Goal: Transaction & Acquisition: Purchase product/service

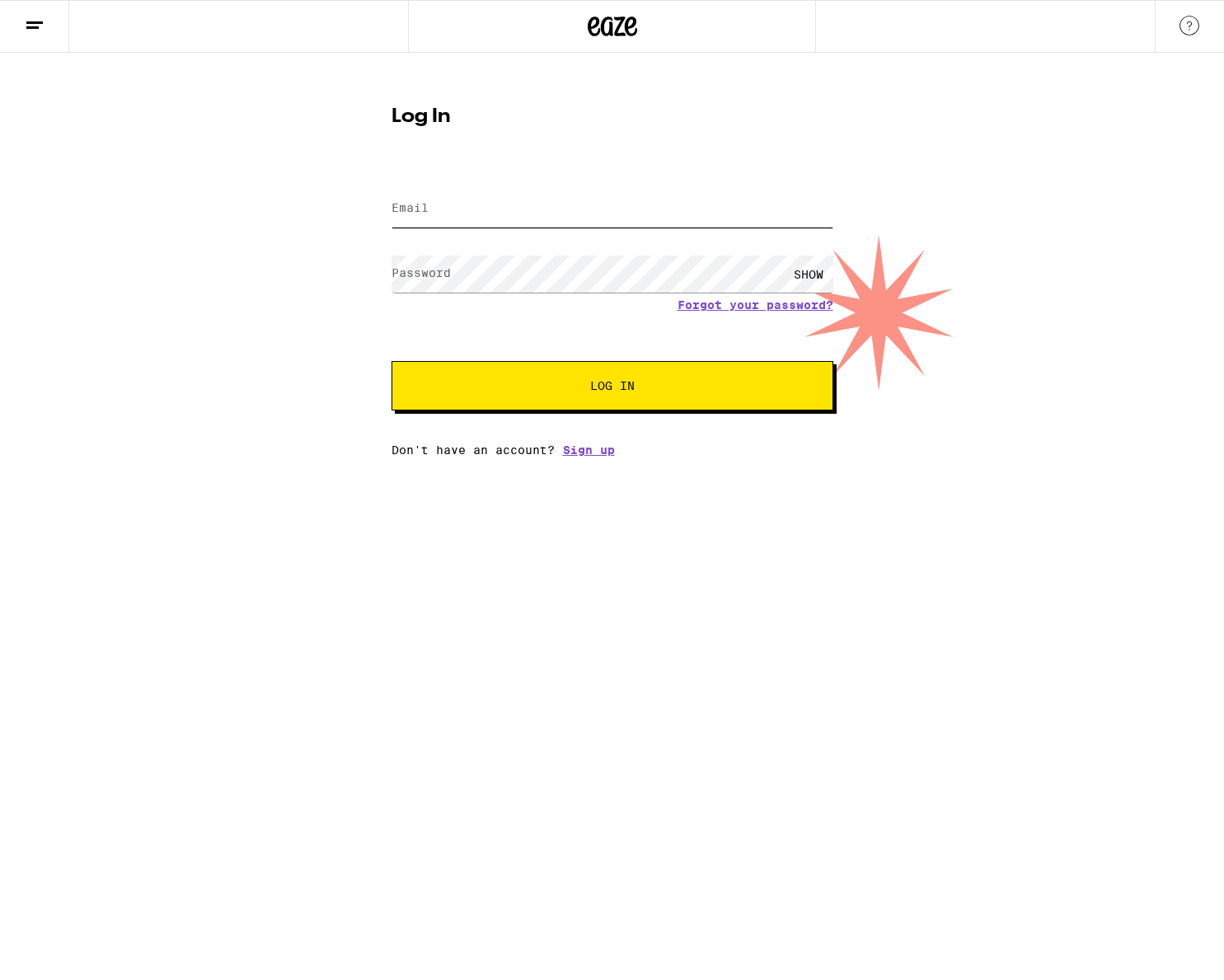
type input "[EMAIL_ADDRESS][DOMAIN_NAME]"
click at [625, 398] on button "Log In" at bounding box center [612, 385] width 441 height 50
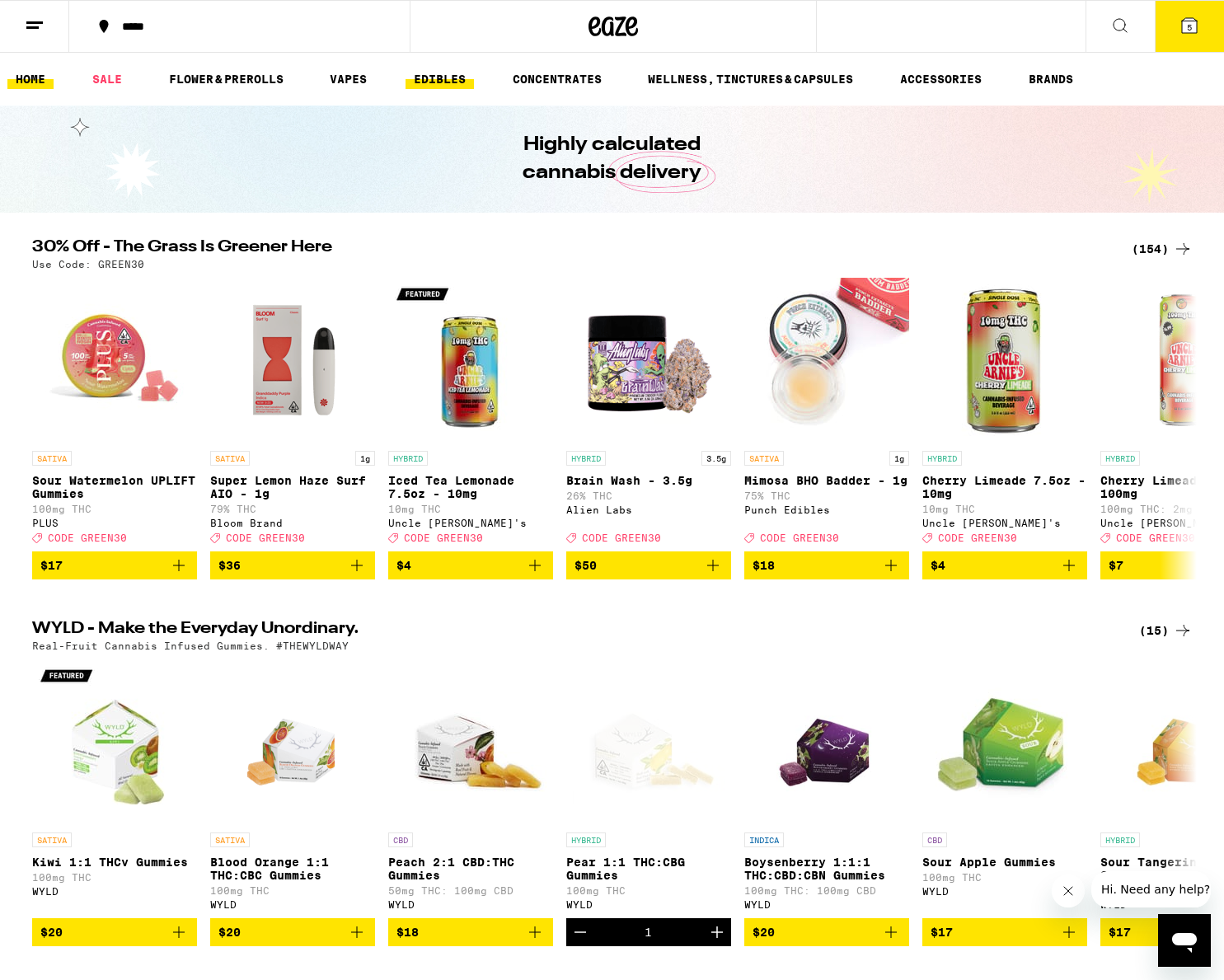
click at [425, 79] on link "EDIBLES" at bounding box center [439, 79] width 68 height 19
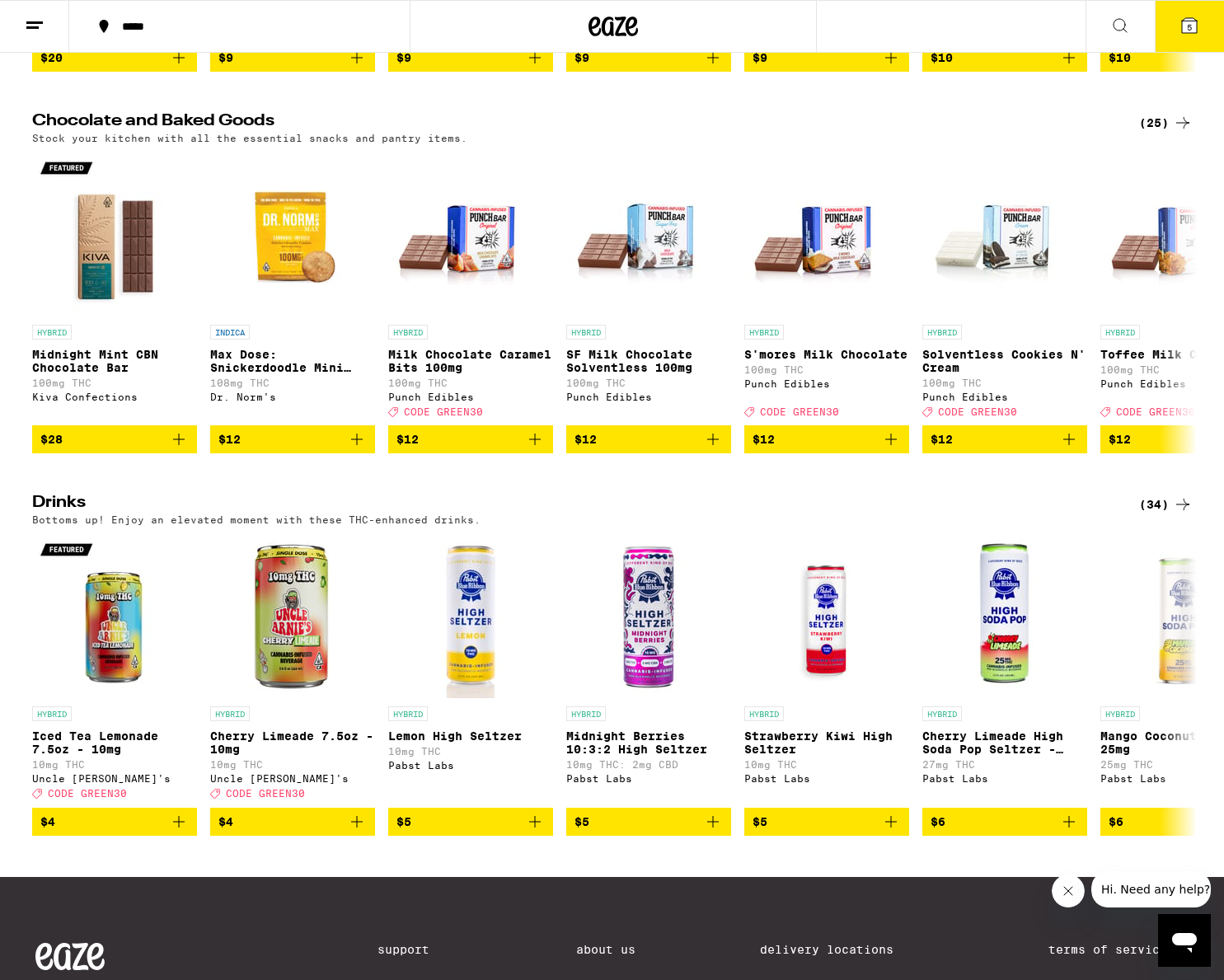
scroll to position [485, 0]
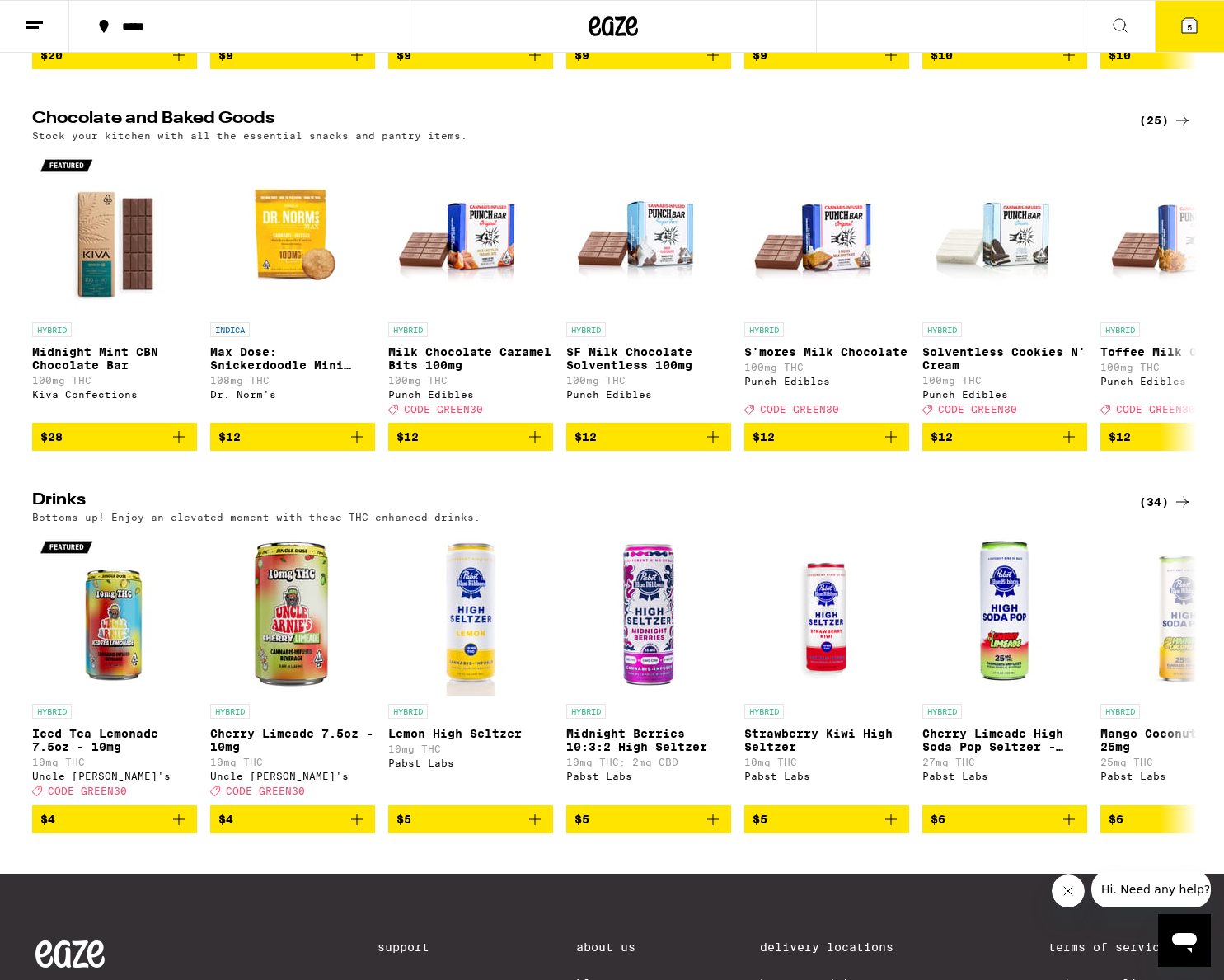
click at [1160, 511] on div "(34)" at bounding box center [1165, 502] width 53 height 19
